Goal: Transaction & Acquisition: Purchase product/service

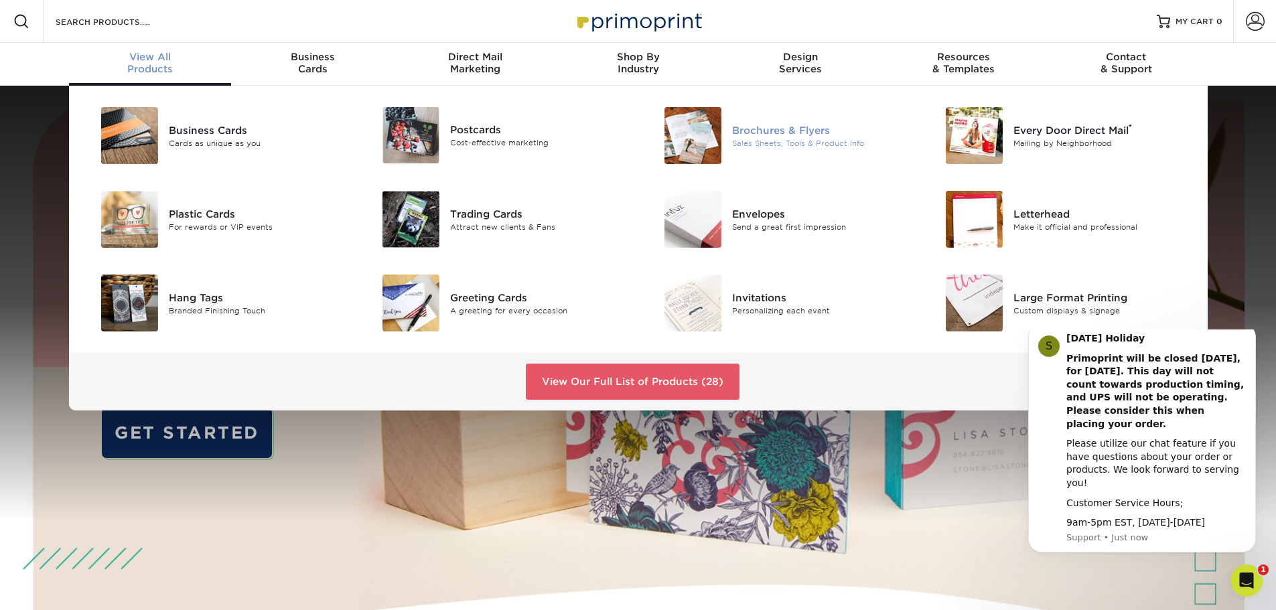
click at [784, 131] on div "Brochures & Flyers" at bounding box center [820, 130] width 177 height 15
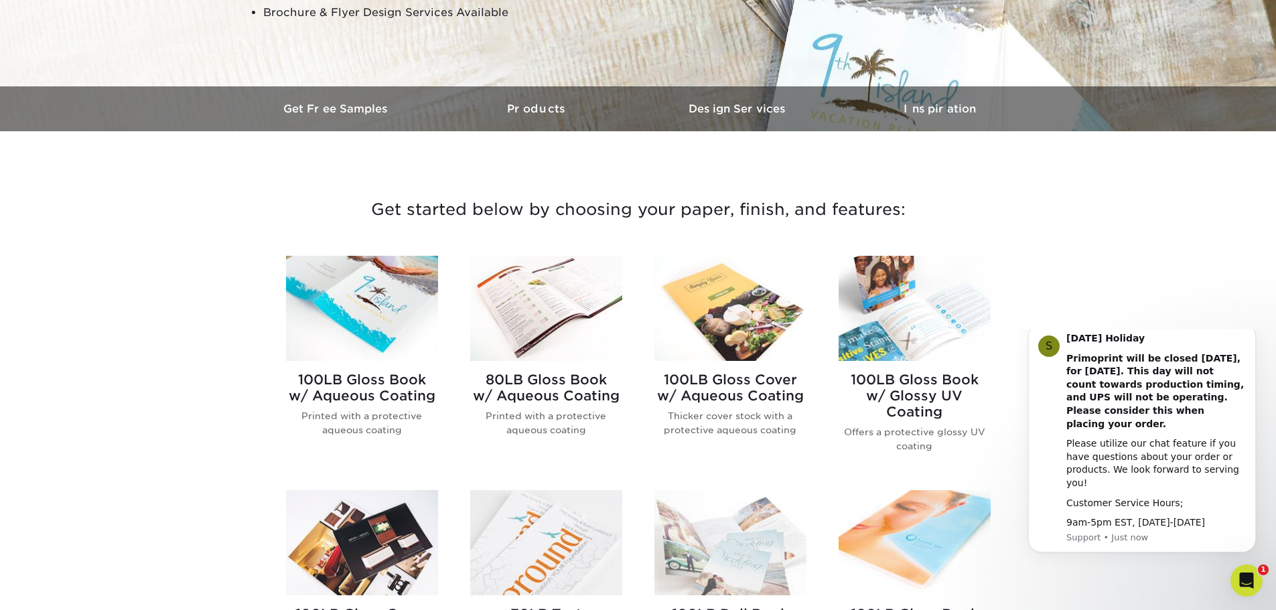
scroll to position [335, 0]
click at [519, 107] on h3 "Products" at bounding box center [537, 108] width 201 height 13
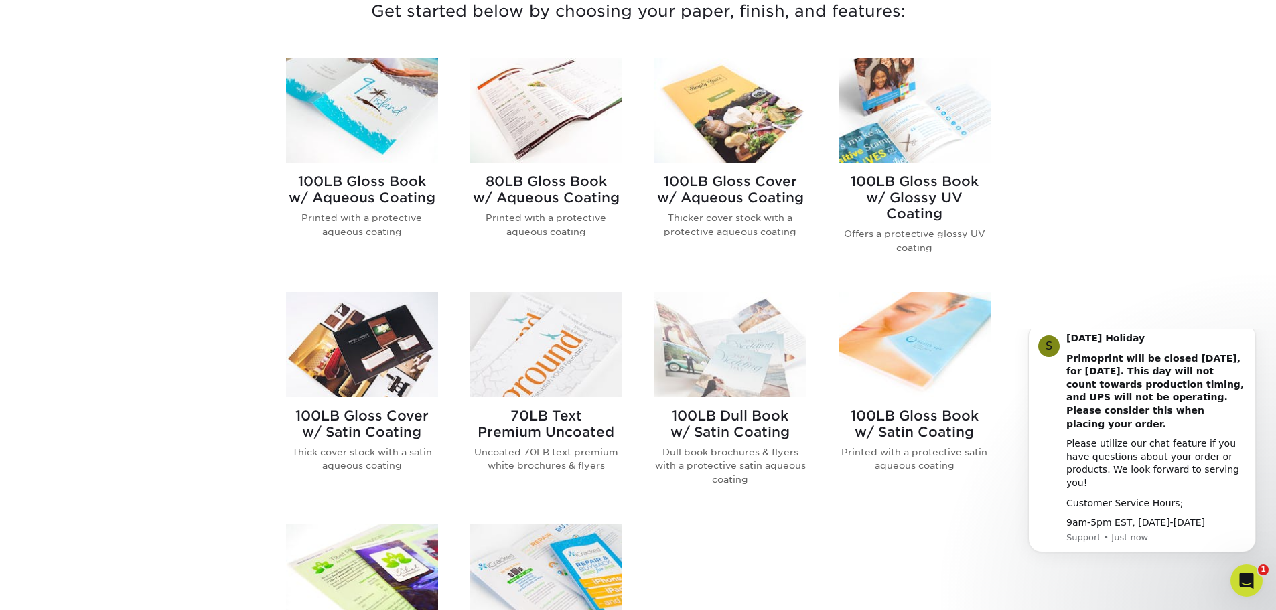
scroll to position [599, 0]
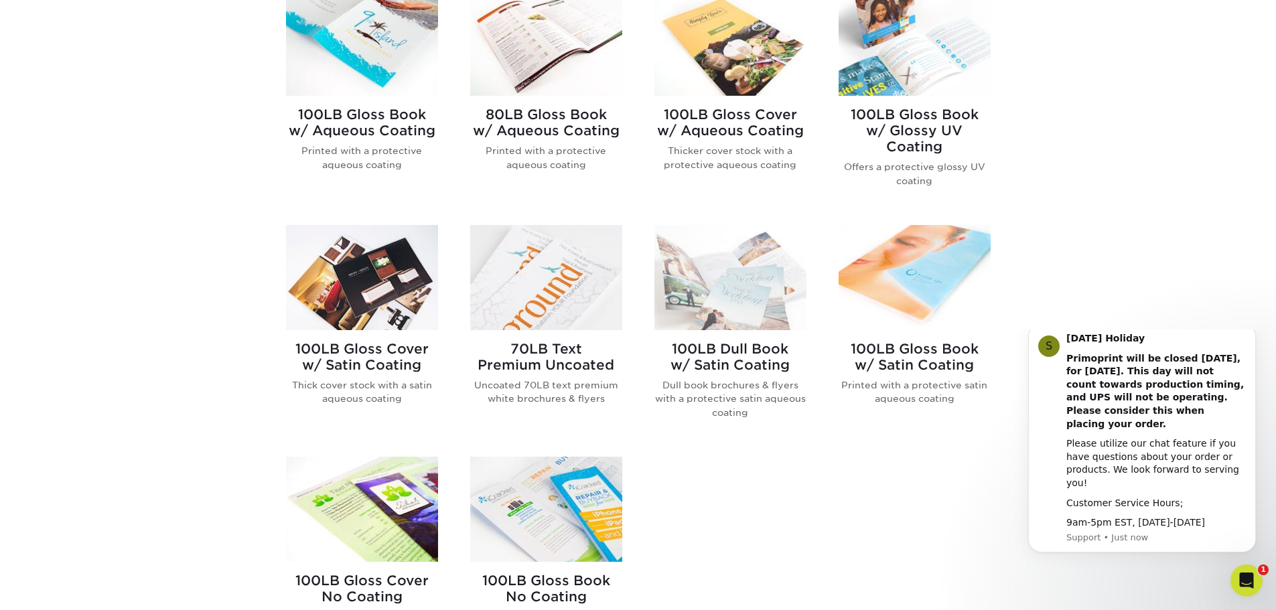
click at [384, 346] on h2 "100LB Gloss Cover w/ Satin Coating" at bounding box center [362, 357] width 152 height 32
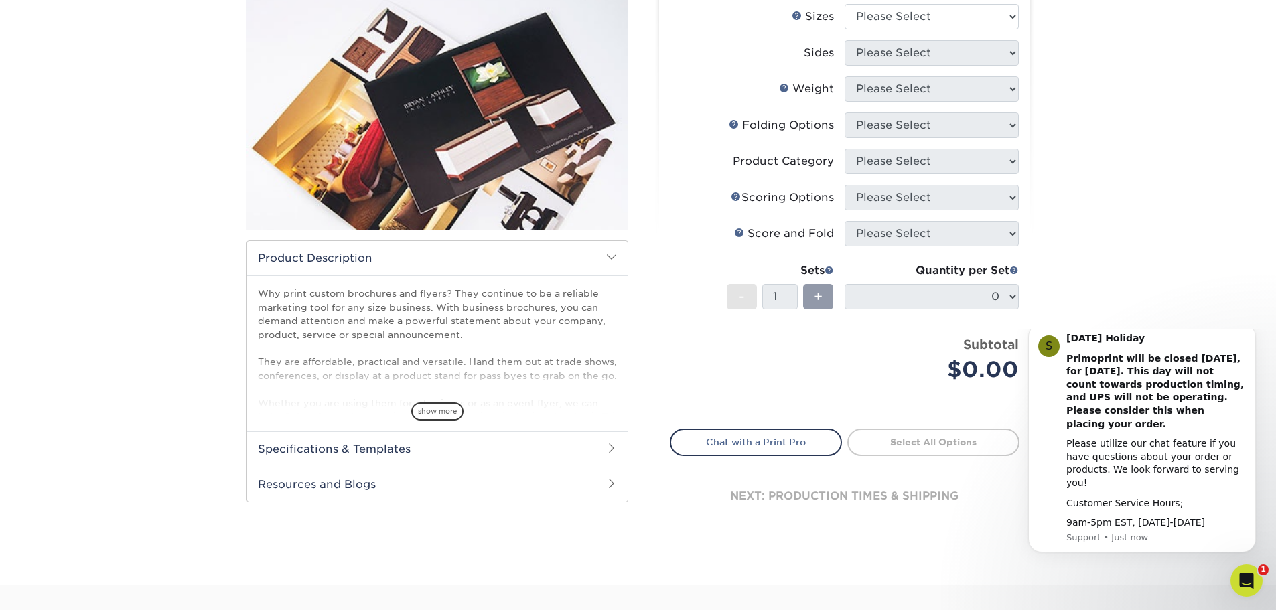
scroll to position [67, 0]
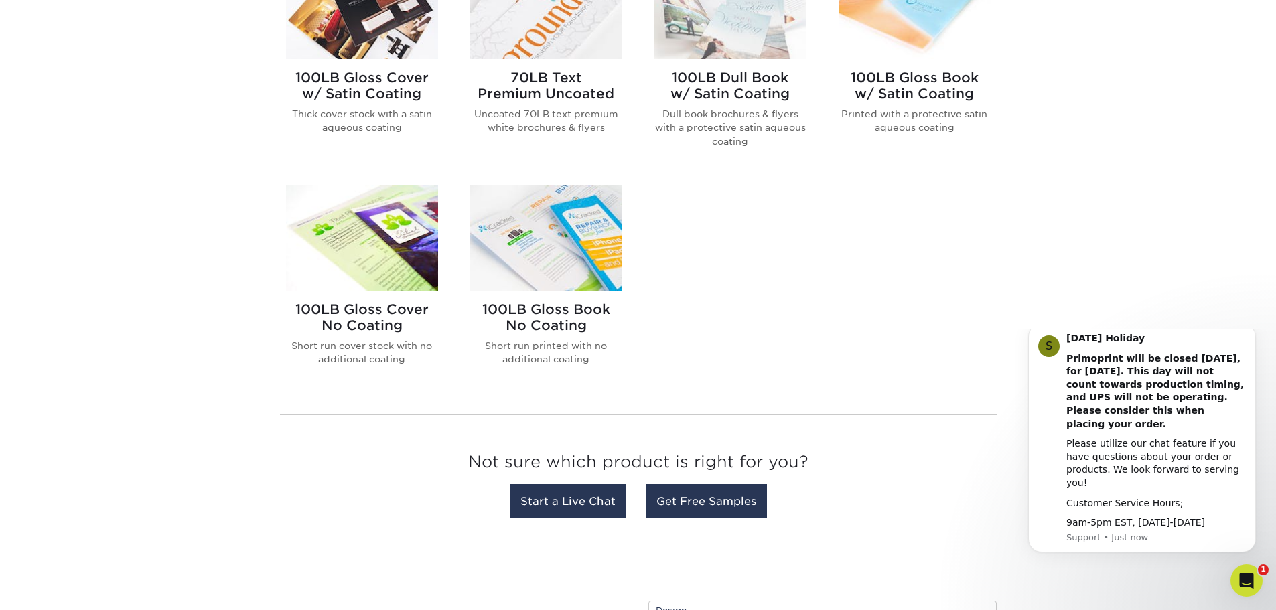
scroll to position [804, 0]
